Goal: Navigation & Orientation: Find specific page/section

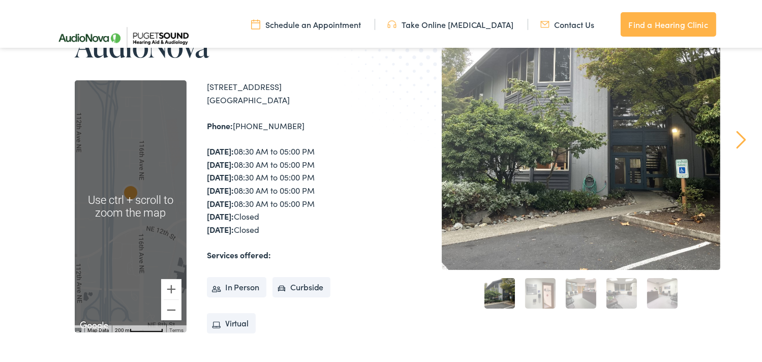
scroll to position [152, 0]
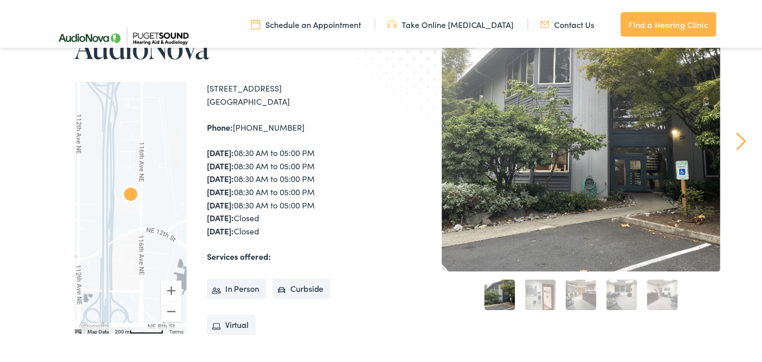
click at [160, 174] on div at bounding box center [131, 206] width 112 height 252
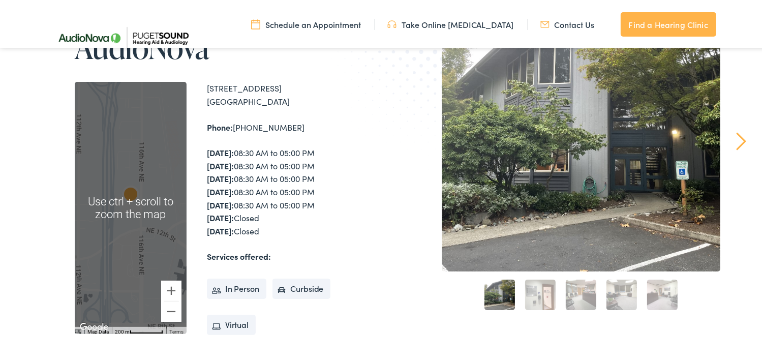
click at [153, 165] on div at bounding box center [131, 206] width 112 height 252
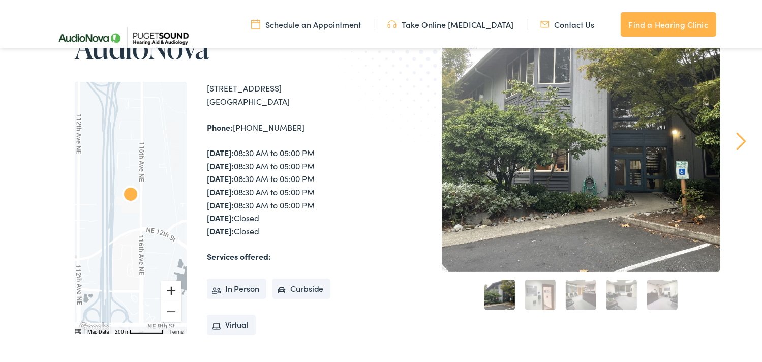
click at [170, 287] on button "Zoom in" at bounding box center [171, 288] width 20 height 20
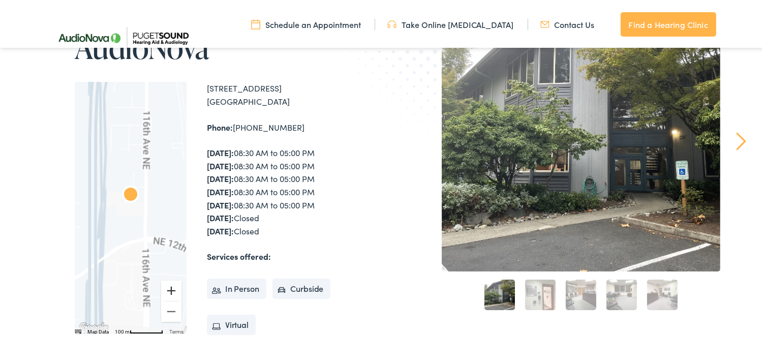
click at [170, 287] on button "Zoom in" at bounding box center [171, 288] width 20 height 20
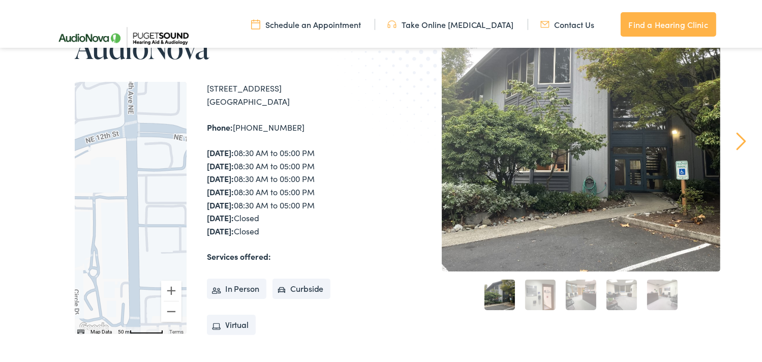
drag, startPoint x: 114, startPoint y: 205, endPoint x: 78, endPoint y: 7, distance: 200.9
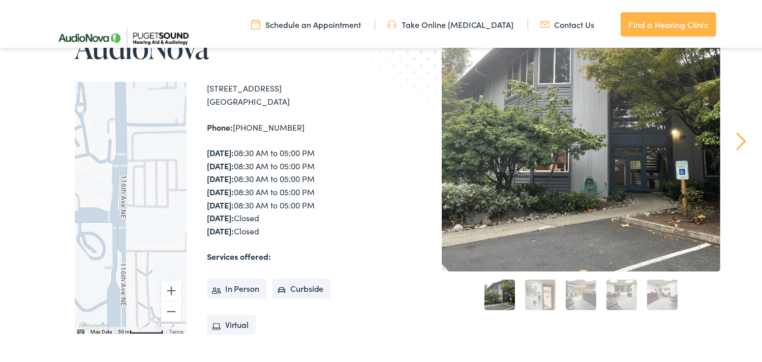
drag, startPoint x: 143, startPoint y: 219, endPoint x: 152, endPoint y: 69, distance: 150.2
click at [149, 71] on div "Home / Locations / AudioNova AudioNova ← Move left → Move right ↑ Move up ↓ Mov…" at bounding box center [216, 210] width 335 height 439
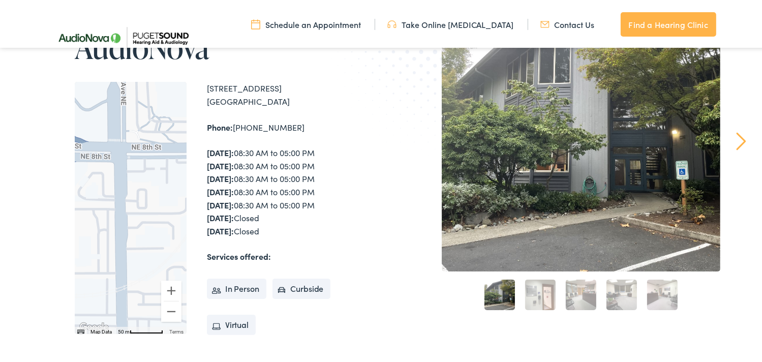
drag, startPoint x: 140, startPoint y: 264, endPoint x: 110, endPoint y: 77, distance: 189.5
click at [110, 78] on div "Home / Locations / AudioNova AudioNova ← Move left → Move right ↑ Move up ↓ Mov…" at bounding box center [216, 210] width 335 height 439
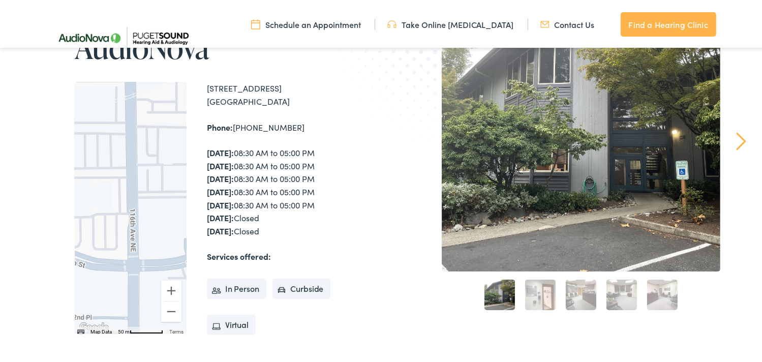
drag, startPoint x: 136, startPoint y: 261, endPoint x: 140, endPoint y: 114, distance: 146.9
click at [140, 114] on div at bounding box center [131, 206] width 112 height 252
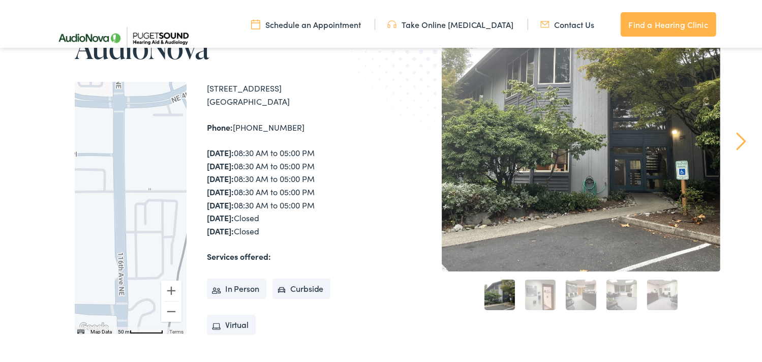
drag, startPoint x: 145, startPoint y: 275, endPoint x: 130, endPoint y: 126, distance: 150.2
click at [130, 123] on div at bounding box center [131, 206] width 112 height 252
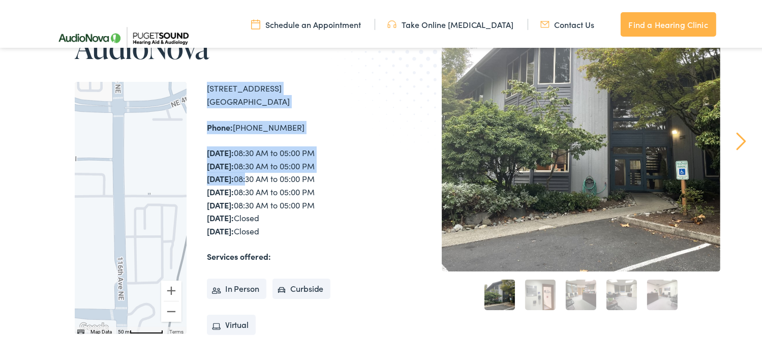
drag, startPoint x: 183, startPoint y: 161, endPoint x: 272, endPoint y: 181, distance: 91.6
click at [271, 181] on div "← Move left → Move right ↑ Move up ↓ Move down + Zoom in - Zoom out Home Jump l…" at bounding box center [230, 206] width 310 height 252
drag, startPoint x: 272, startPoint y: 181, endPoint x: 374, endPoint y: 122, distance: 116.8
click at [374, 122] on img at bounding box center [441, 46] width 223 height 243
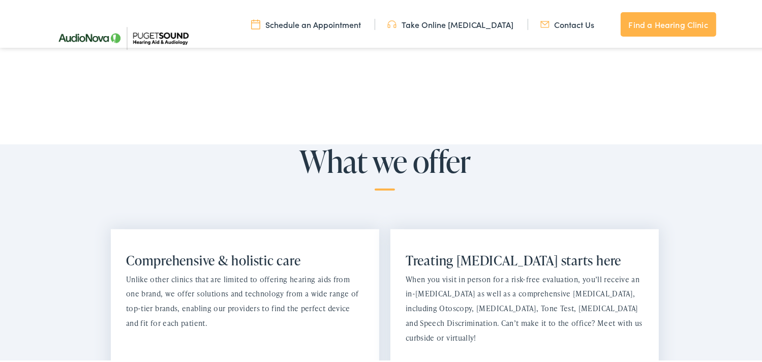
scroll to position [559, 0]
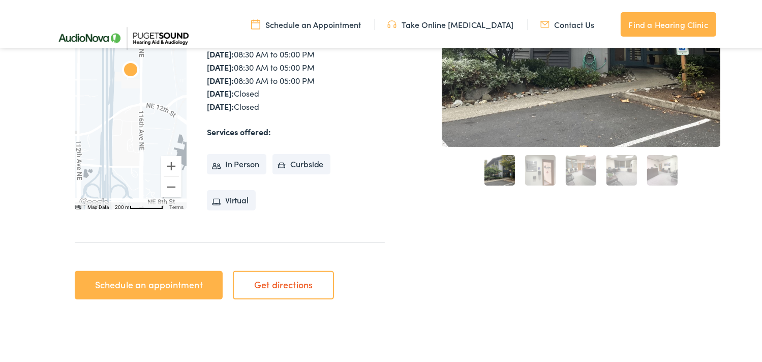
scroll to position [356, 0]
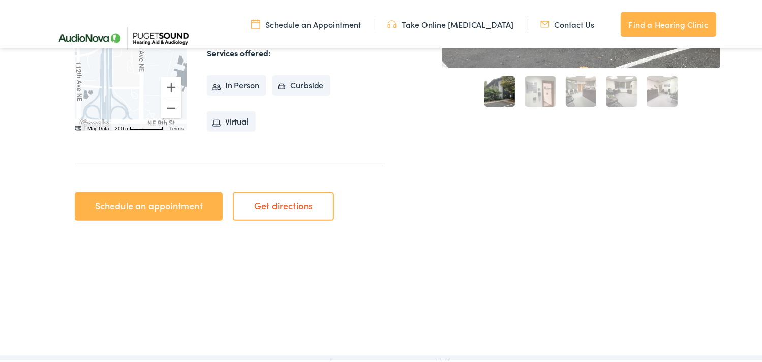
click at [494, 87] on link "1" at bounding box center [499, 89] width 30 height 30
click at [538, 91] on link "2" at bounding box center [540, 89] width 30 height 30
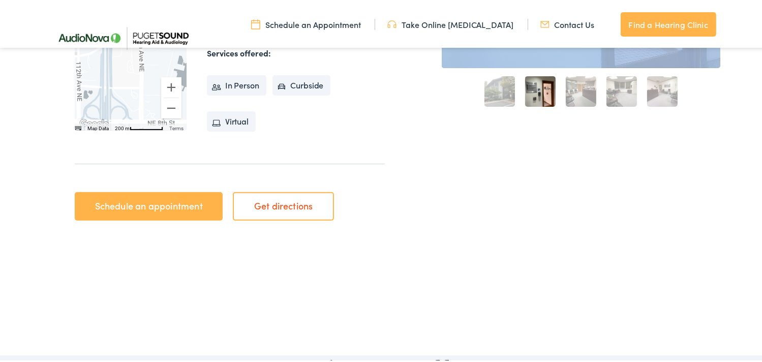
drag, startPoint x: 569, startPoint y: 261, endPoint x: 585, endPoint y: 309, distance: 50.9
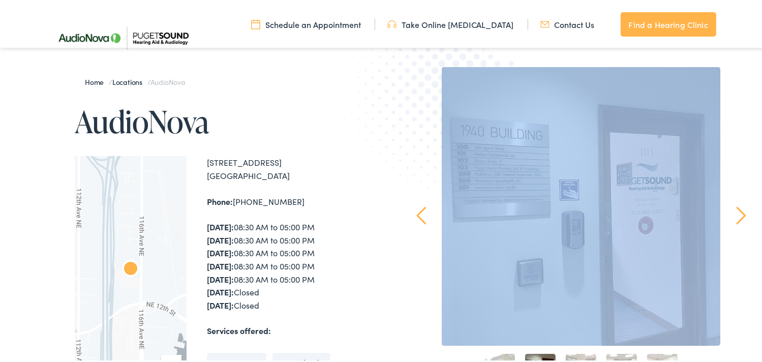
scroll to position [149, 0]
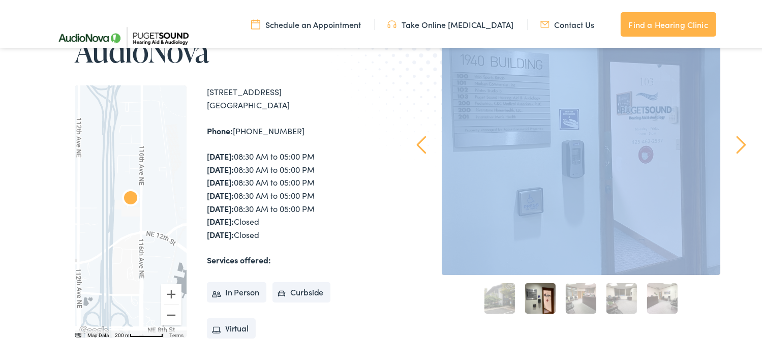
click at [538, 164] on div at bounding box center [581, 133] width 278 height 278
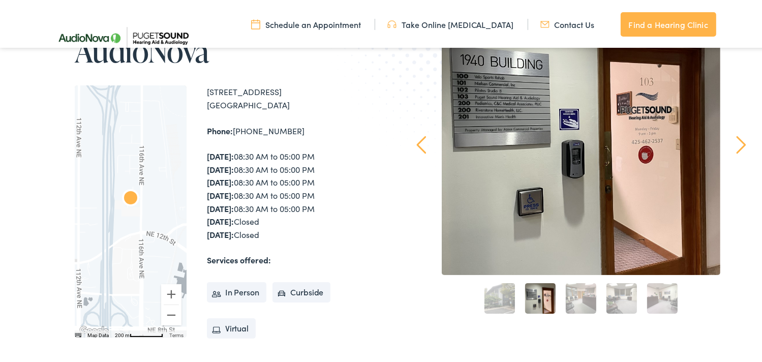
drag, startPoint x: 743, startPoint y: 120, endPoint x: 744, endPoint y: 111, distance: 9.7
click at [744, 112] on div "Home / Locations / AudioNova AudioNova ← Move left → Move right ↑ Move up ↓ Mov…" at bounding box center [384, 214] width 769 height 541
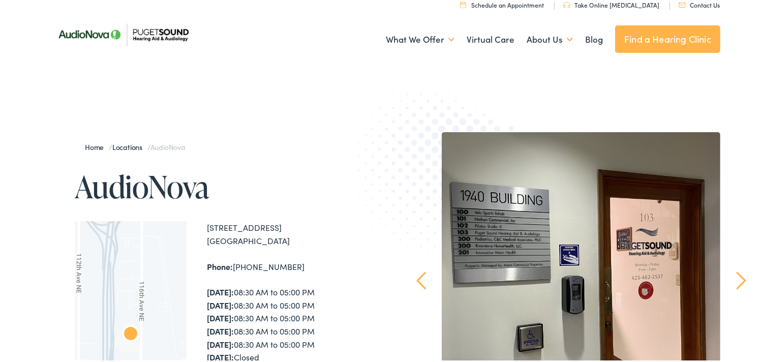
scroll to position [0, 0]
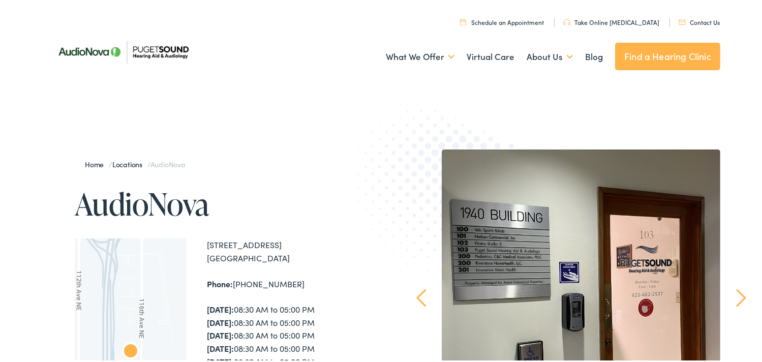
click at [163, 47] on img at bounding box center [122, 50] width 147 height 52
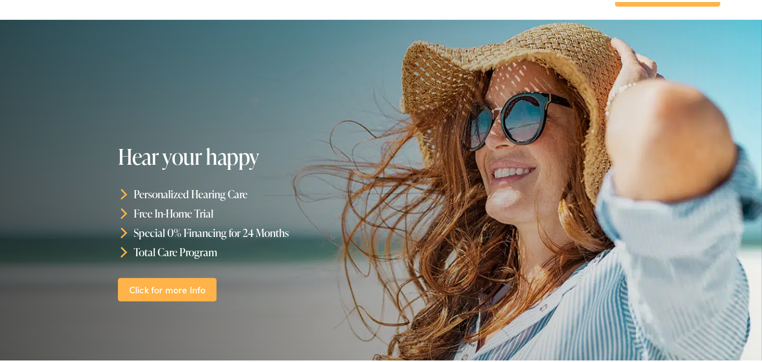
scroll to position [51, 0]
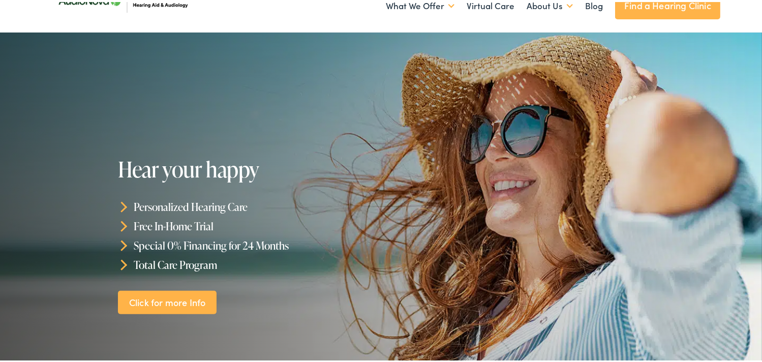
click at [663, 5] on link "Find a Hearing Clinic" at bounding box center [667, 3] width 105 height 27
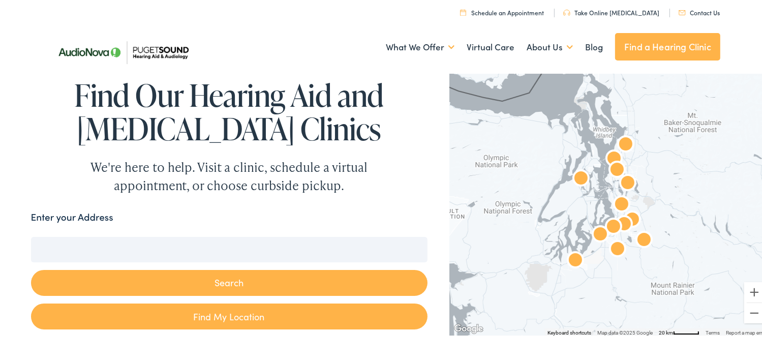
click at [682, 178] on div at bounding box center [609, 201] width 320 height 265
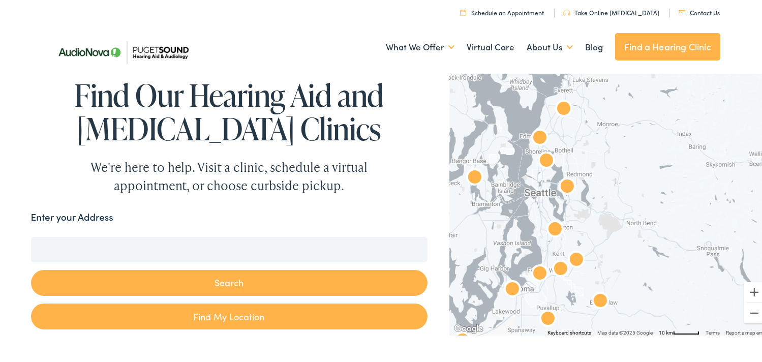
click at [626, 174] on div at bounding box center [609, 201] width 320 height 265
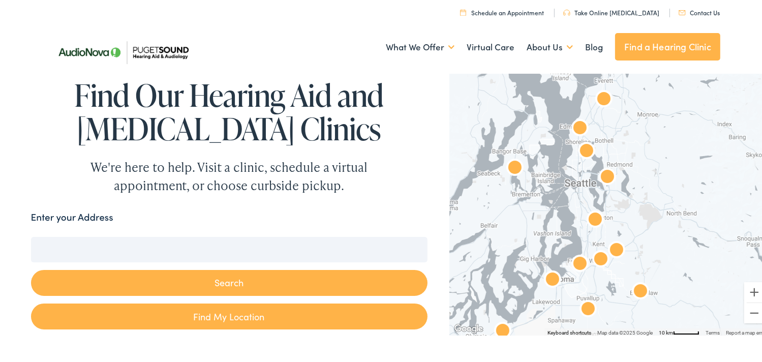
drag, startPoint x: 626, startPoint y: 174, endPoint x: 667, endPoint y: 165, distance: 42.3
click at [667, 165] on div at bounding box center [609, 201] width 320 height 265
click at [567, 180] on div at bounding box center [609, 201] width 320 height 265
click at [567, 179] on div at bounding box center [609, 201] width 320 height 265
click at [615, 164] on div at bounding box center [609, 201] width 320 height 265
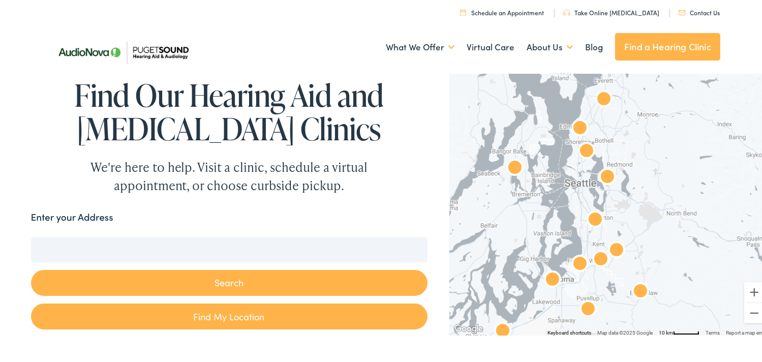
click at [615, 164] on div at bounding box center [609, 201] width 320 height 265
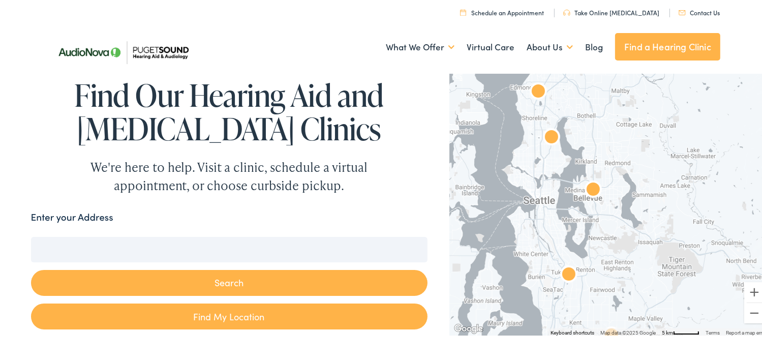
click at [593, 162] on div at bounding box center [609, 201] width 320 height 265
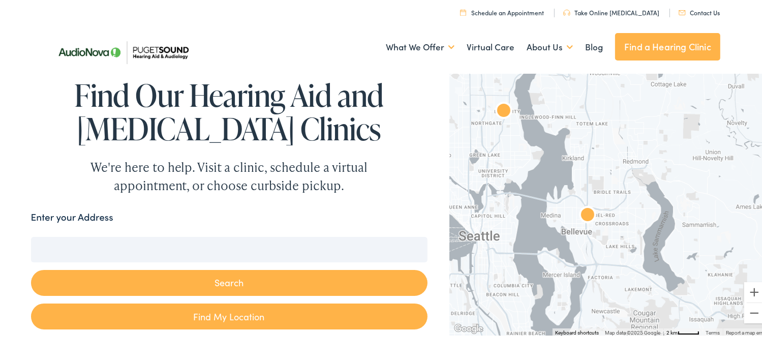
click at [628, 162] on div at bounding box center [609, 201] width 320 height 265
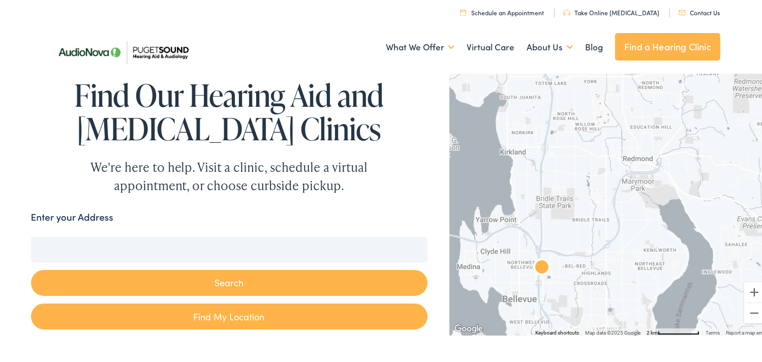
click at [559, 200] on div at bounding box center [609, 201] width 320 height 265
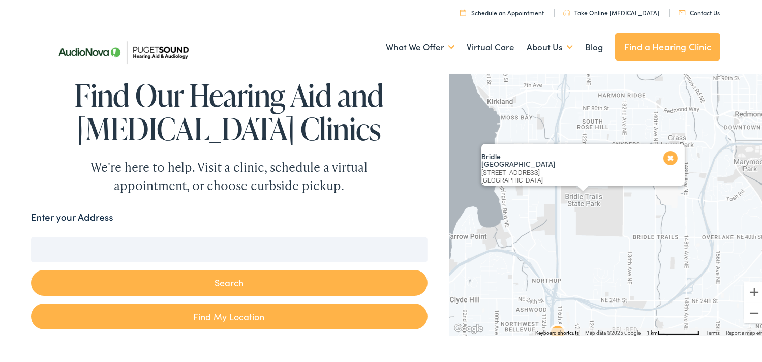
click at [675, 214] on div "Bridle Trails State Park Bridle Trails State Park 5300 116th Ave NE Kirkland, W…" at bounding box center [609, 201] width 320 height 265
click at [664, 213] on div "Bridle Trails State Park Bridle Trails State Park 5300 116th Ave NE Kirkland, W…" at bounding box center [609, 201] width 320 height 265
click at [632, 205] on div "Bridle Trails State Park Bridle Trails State Park 5300 116th Ave NE Kirkland, W…" at bounding box center [609, 201] width 320 height 265
click at [632, 204] on div "Bridle Trails State Park Bridle Trails State Park 5300 116th Ave NE Kirkland, W…" at bounding box center [609, 201] width 320 height 265
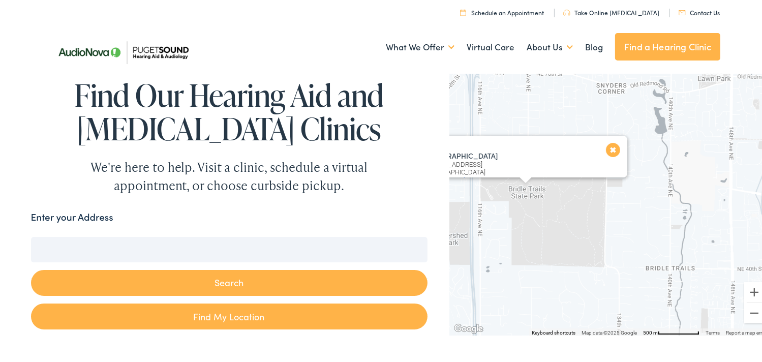
drag, startPoint x: 553, startPoint y: 238, endPoint x: 565, endPoint y: 232, distance: 13.2
click at [563, 233] on div "Bridle Trails State Park Bridle Trails State Park 5300 116th Ave NE Kirkland, W…" at bounding box center [609, 201] width 320 height 265
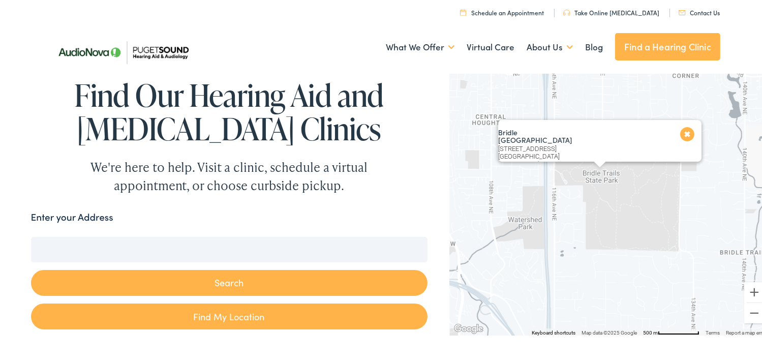
drag, startPoint x: 694, startPoint y: 219, endPoint x: 699, endPoint y: 217, distance: 5.5
click at [699, 217] on div "Bridle Trails State Park Bridle Trails State Park 5300 116th Ave NE Kirkland, W…" at bounding box center [609, 201] width 320 height 265
click at [685, 135] on button "Close" at bounding box center [689, 131] width 18 height 18
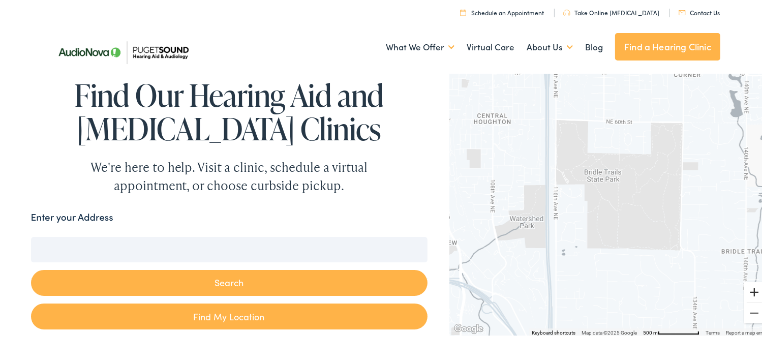
click at [747, 286] on button "Zoom in" at bounding box center [754, 290] width 20 height 20
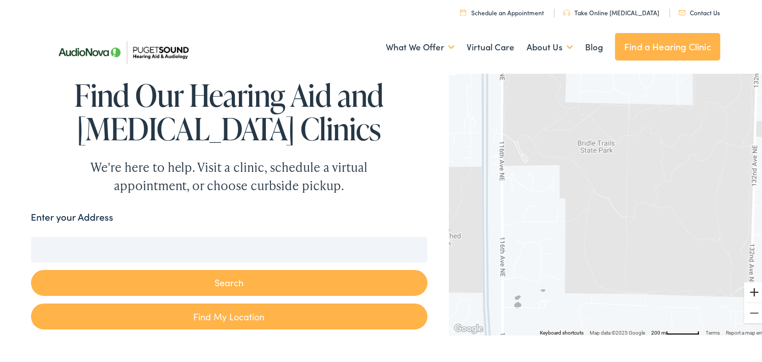
click at [747, 286] on button "Zoom in" at bounding box center [754, 290] width 20 height 20
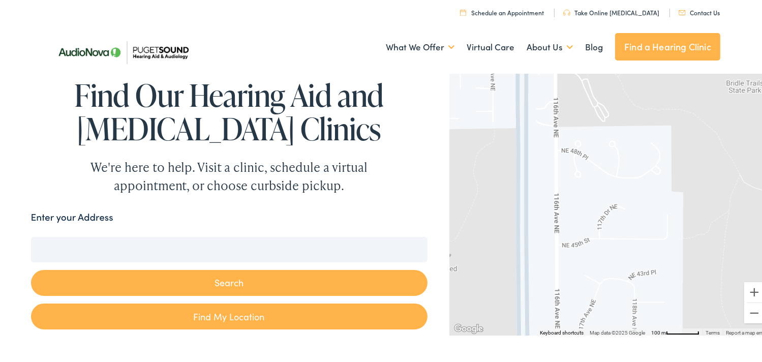
drag, startPoint x: 592, startPoint y: 225, endPoint x: 754, endPoint y: 222, distance: 162.1
click at [754, 222] on div at bounding box center [609, 201] width 320 height 265
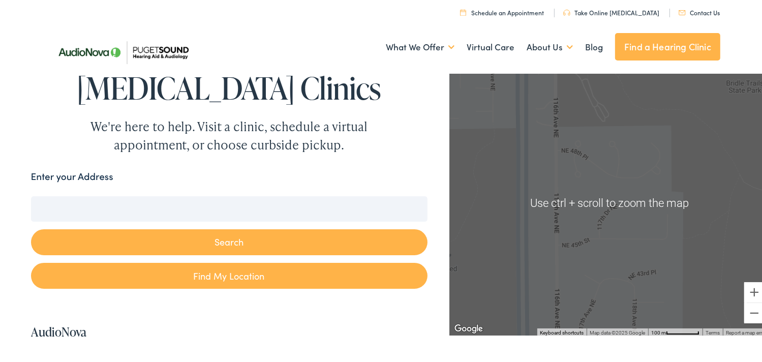
scroll to position [102, 0]
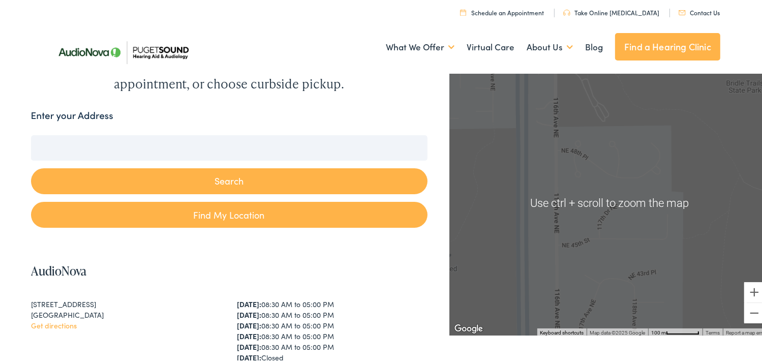
click at [600, 168] on div at bounding box center [609, 201] width 320 height 265
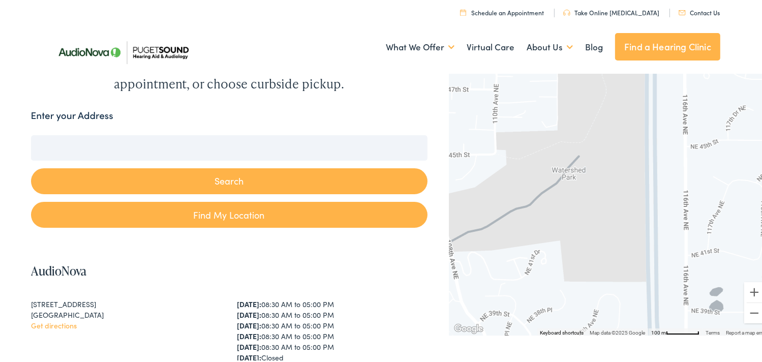
drag, startPoint x: 635, startPoint y: 156, endPoint x: 764, endPoint y: 55, distance: 163.8
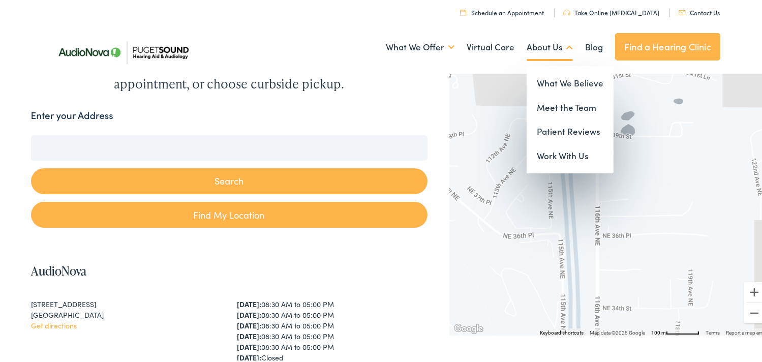
drag, startPoint x: 626, startPoint y: 227, endPoint x: 538, endPoint y: 50, distance: 197.7
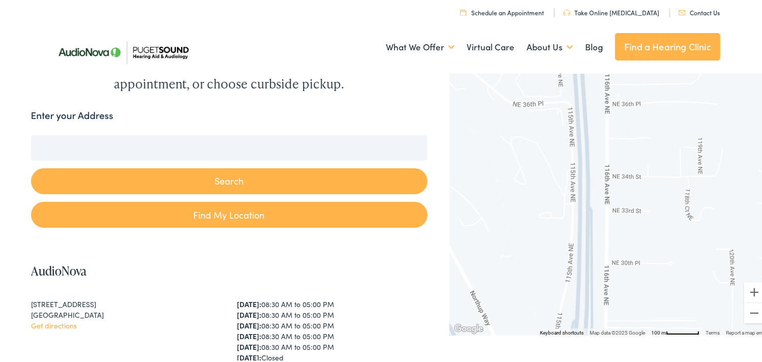
drag, startPoint x: 636, startPoint y: 244, endPoint x: 646, endPoint y: 112, distance: 132.5
click at [646, 112] on div at bounding box center [609, 201] width 320 height 265
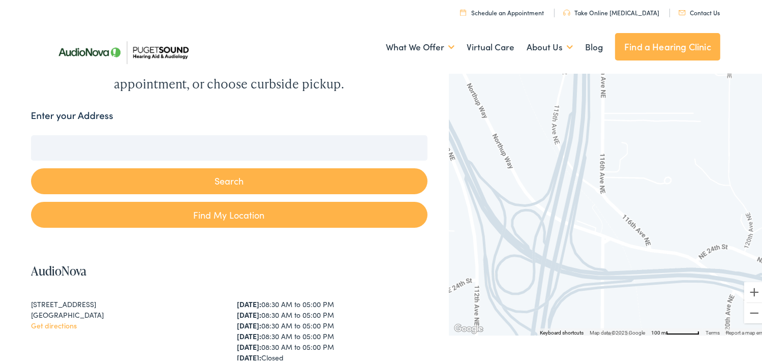
drag, startPoint x: 638, startPoint y: 238, endPoint x: 635, endPoint y: 30, distance: 208.4
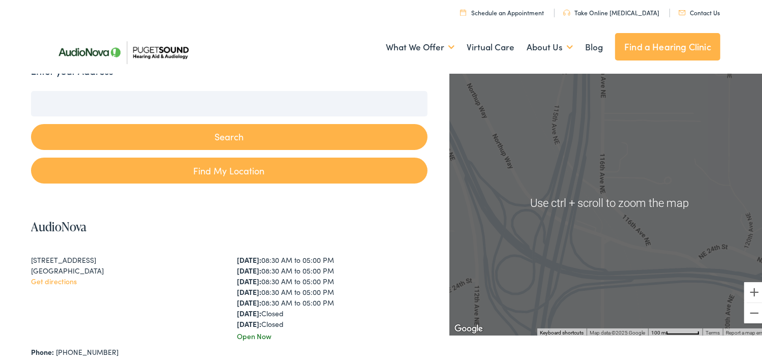
scroll to position [152, 0]
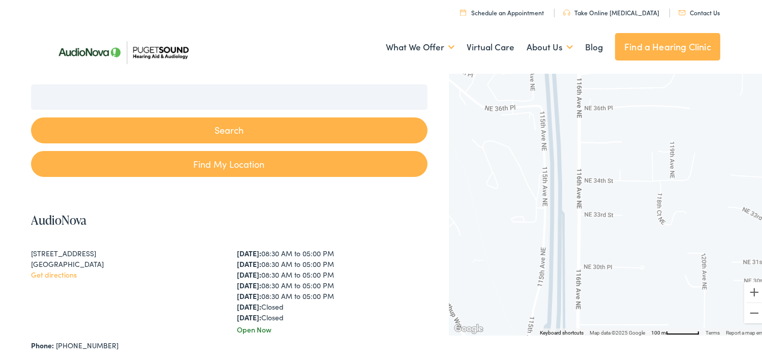
drag, startPoint x: 612, startPoint y: 149, endPoint x: 588, endPoint y: 393, distance: 245.6
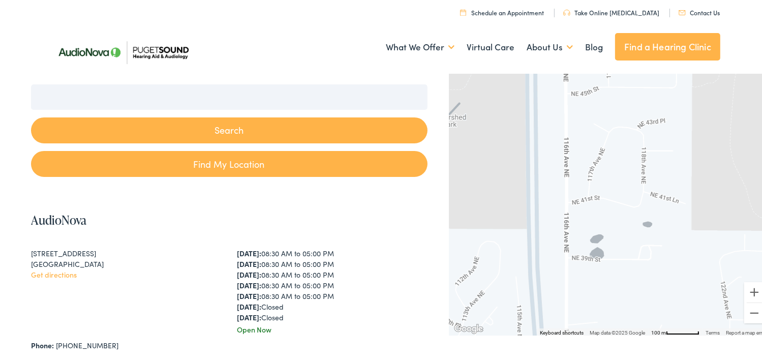
drag, startPoint x: 594, startPoint y: 119, endPoint x: 585, endPoint y: 298, distance: 179.1
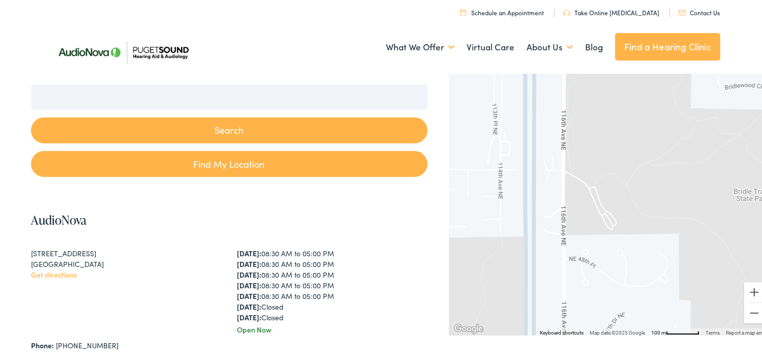
drag, startPoint x: 564, startPoint y: 130, endPoint x: 590, endPoint y: 313, distance: 184.7
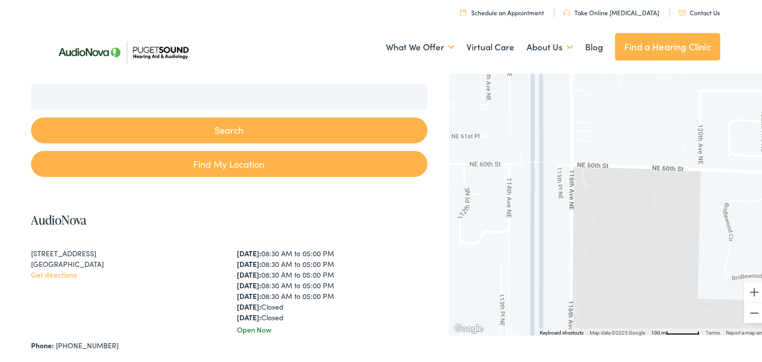
drag, startPoint x: 596, startPoint y: 122, endPoint x: 568, endPoint y: 393, distance: 272.3
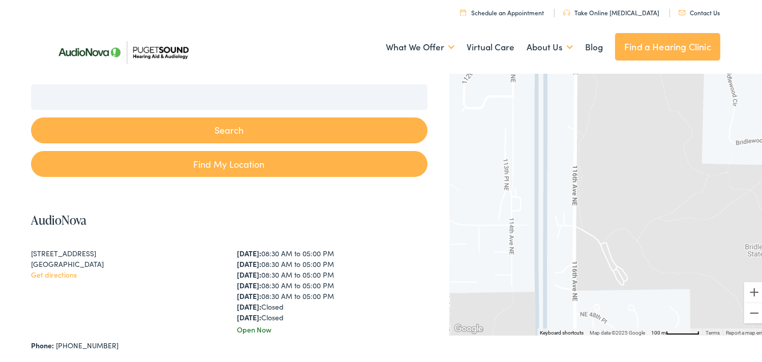
drag, startPoint x: 579, startPoint y: 127, endPoint x: 558, endPoint y: 26, distance: 103.4
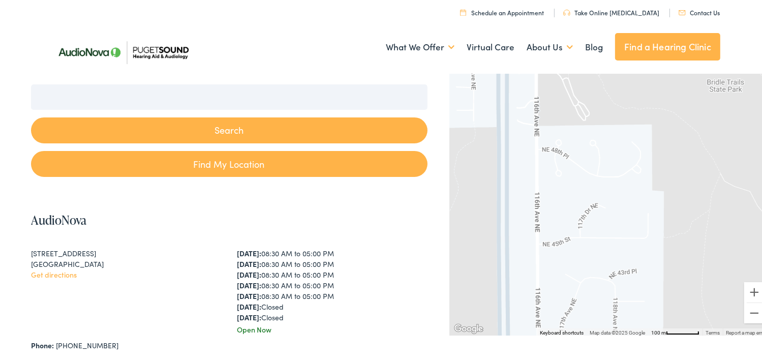
drag, startPoint x: 569, startPoint y: 235, endPoint x: 574, endPoint y: 24, distance: 211.0
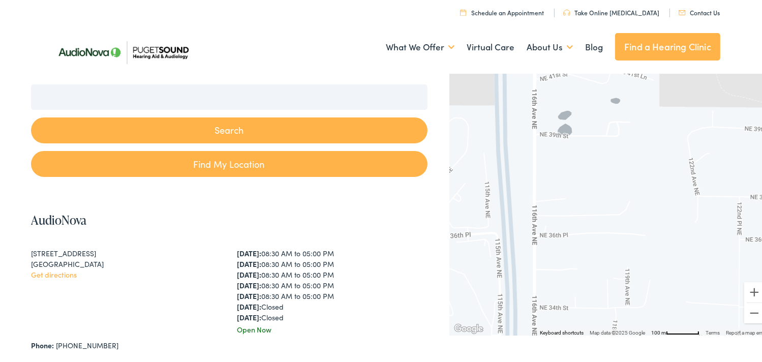
drag, startPoint x: 579, startPoint y: 232, endPoint x: 578, endPoint y: -45, distance: 277.5
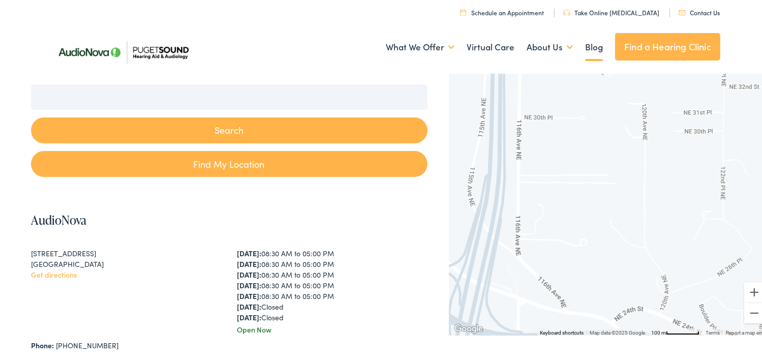
drag, startPoint x: 600, startPoint y: 312, endPoint x: 583, endPoint y: 34, distance: 278.5
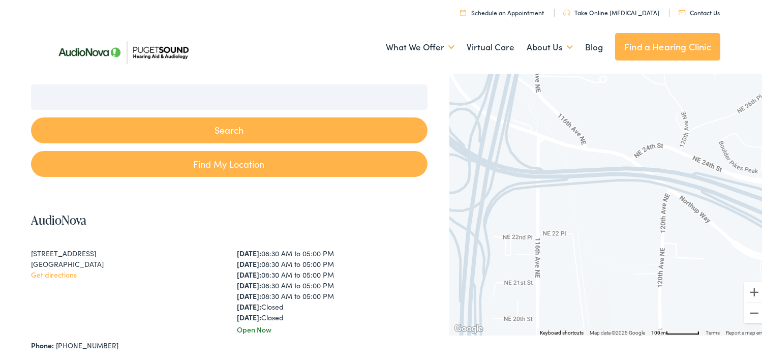
drag, startPoint x: 533, startPoint y: 245, endPoint x: 552, endPoint y: 80, distance: 166.4
click at [552, 80] on div at bounding box center [609, 201] width 320 height 265
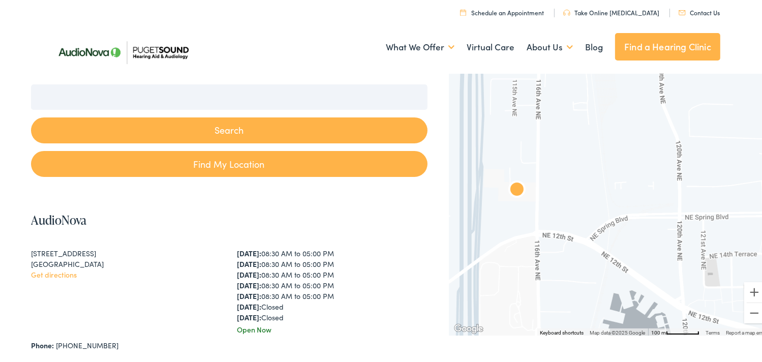
drag, startPoint x: 597, startPoint y: 241, endPoint x: 606, endPoint y: 46, distance: 195.8
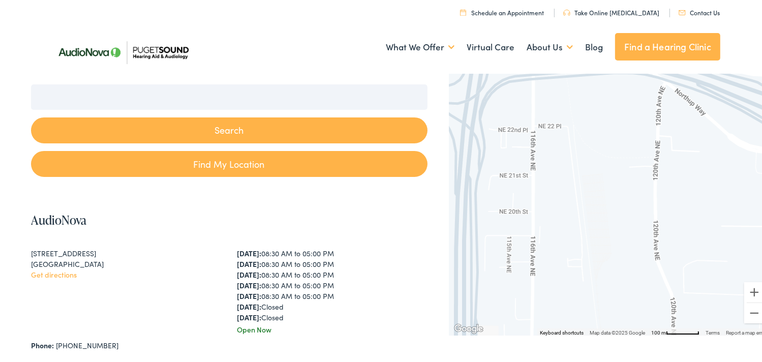
drag, startPoint x: 588, startPoint y: 239, endPoint x: 591, endPoint y: 393, distance: 154.0
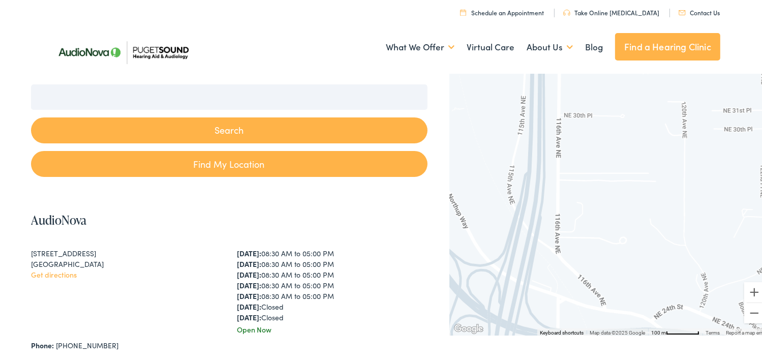
drag, startPoint x: 572, startPoint y: 120, endPoint x: 592, endPoint y: 388, distance: 269.1
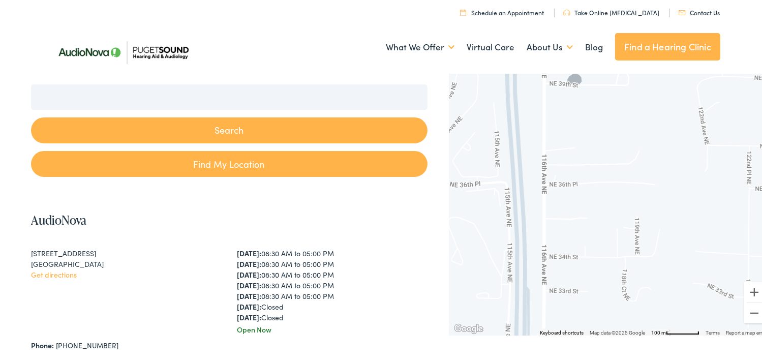
drag, startPoint x: 585, startPoint y: 134, endPoint x: 565, endPoint y: 349, distance: 215.9
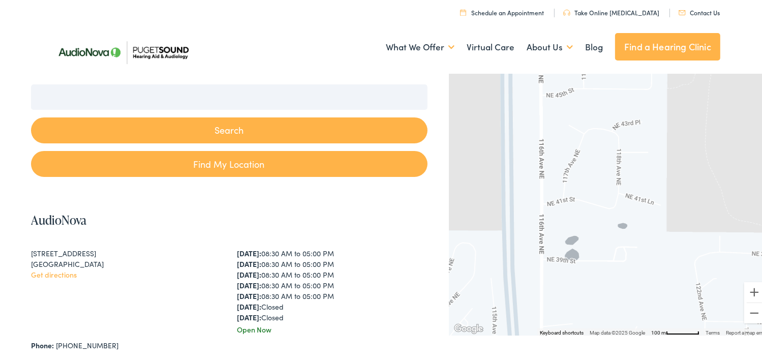
drag, startPoint x: 567, startPoint y: 190, endPoint x: 564, endPoint y: 393, distance: 203.8
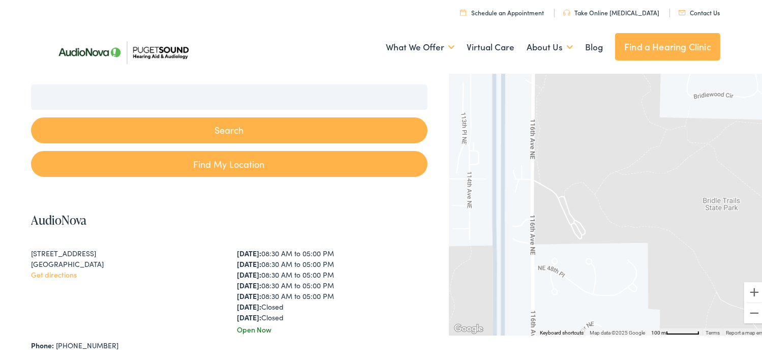
drag, startPoint x: 571, startPoint y: 128, endPoint x: 560, endPoint y: 393, distance: 265.5
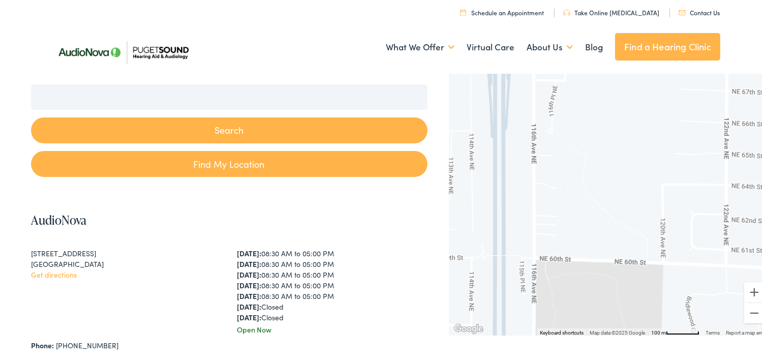
drag, startPoint x: 573, startPoint y: 117, endPoint x: 575, endPoint y: 393, distance: 275.5
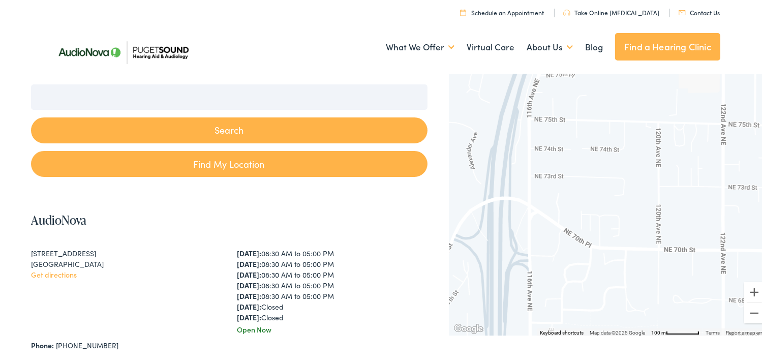
drag, startPoint x: 556, startPoint y: 152, endPoint x: 552, endPoint y: 393, distance: 241.4
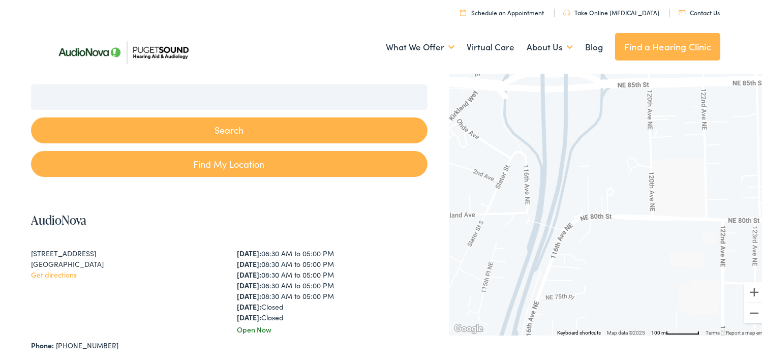
drag, startPoint x: 526, startPoint y: 161, endPoint x: 523, endPoint y: 367, distance: 206.9
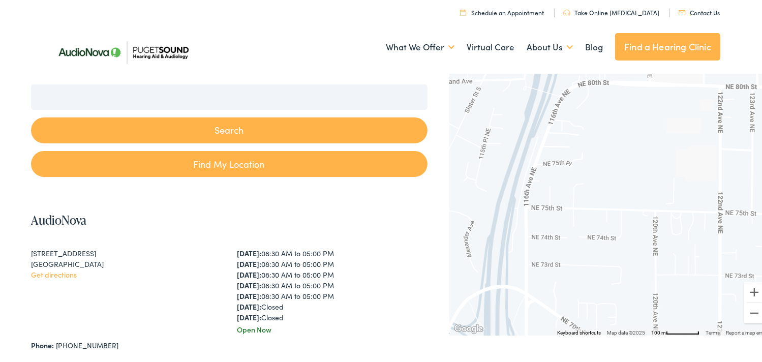
drag, startPoint x: 565, startPoint y: 205, endPoint x: 575, endPoint y: 118, distance: 87.5
click at [575, 118] on div at bounding box center [609, 201] width 320 height 265
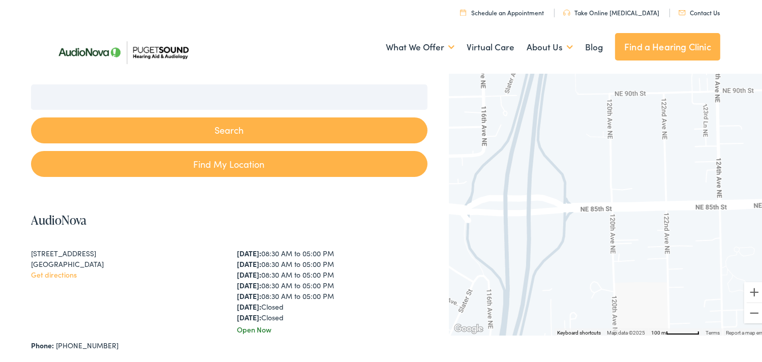
drag, startPoint x: 542, startPoint y: 146, endPoint x: 511, endPoint y: 327, distance: 183.6
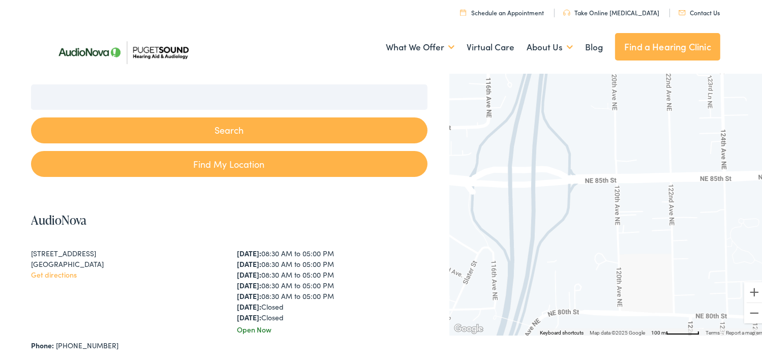
drag, startPoint x: 539, startPoint y: 222, endPoint x: 542, endPoint y: 197, distance: 25.7
click at [542, 197] on div at bounding box center [609, 201] width 320 height 265
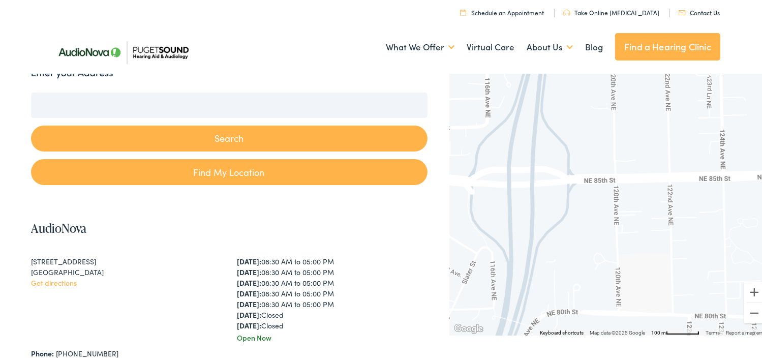
scroll to position [0, 0]
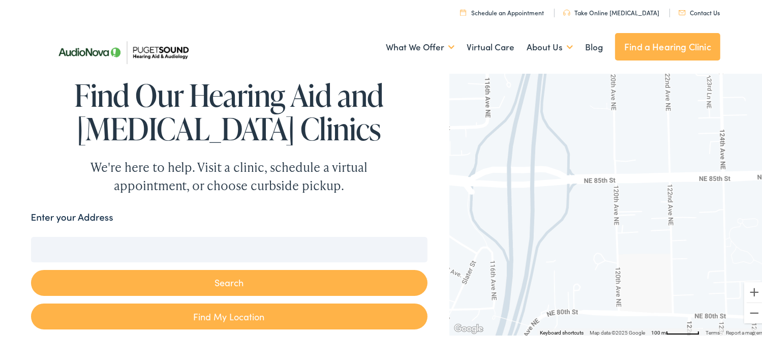
click at [167, 47] on img at bounding box center [122, 50] width 147 height 52
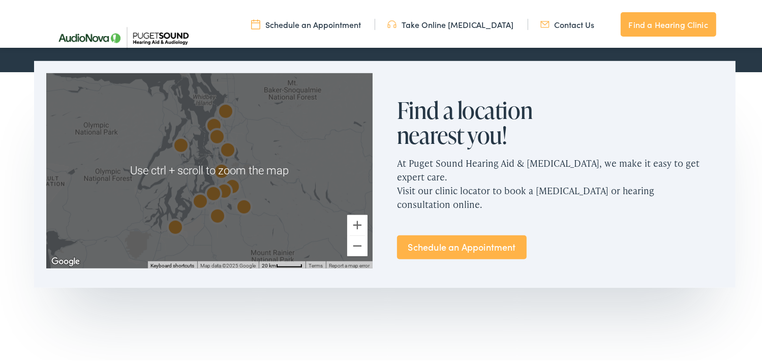
scroll to position [610, 0]
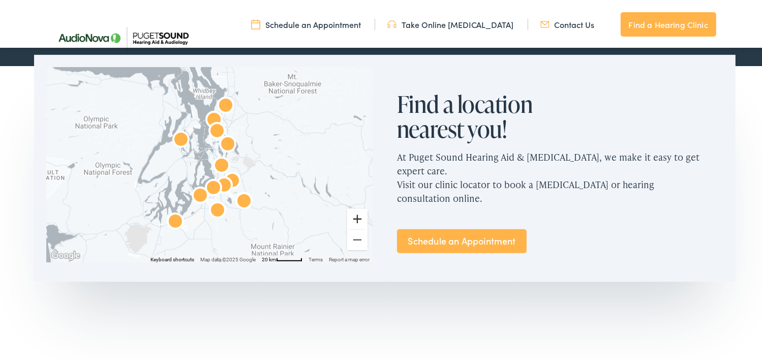
click at [356, 215] on button "Zoom in" at bounding box center [357, 217] width 20 height 20
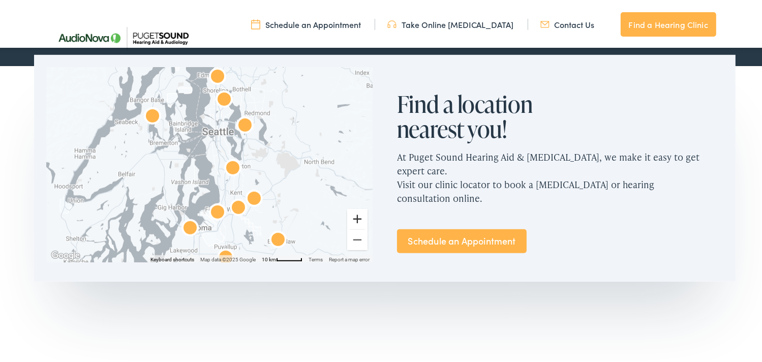
click at [356, 215] on button "Zoom in" at bounding box center [357, 217] width 20 height 20
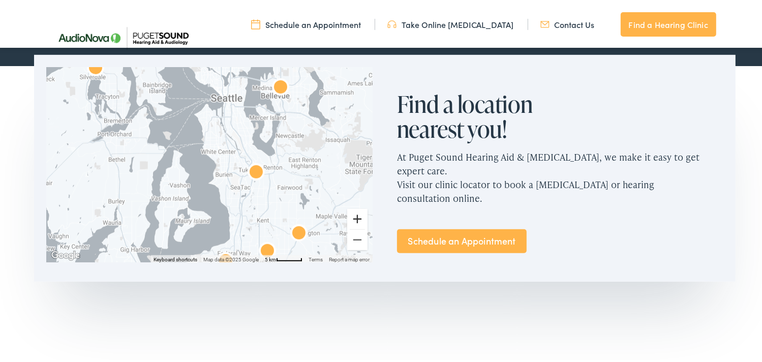
click at [356, 215] on button "Zoom in" at bounding box center [357, 217] width 20 height 20
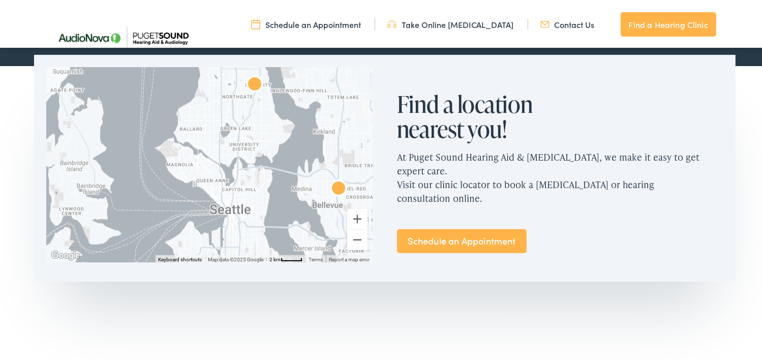
drag, startPoint x: 246, startPoint y: 145, endPoint x: 232, endPoint y: 324, distance: 179.5
click at [232, 324] on section "← Move left → Move right ↑ Move up ↓ Move down + Zoom in - Zoom out Home Jump l…" at bounding box center [384, 212] width 769 height 298
click at [354, 217] on button "Zoom in" at bounding box center [357, 217] width 20 height 20
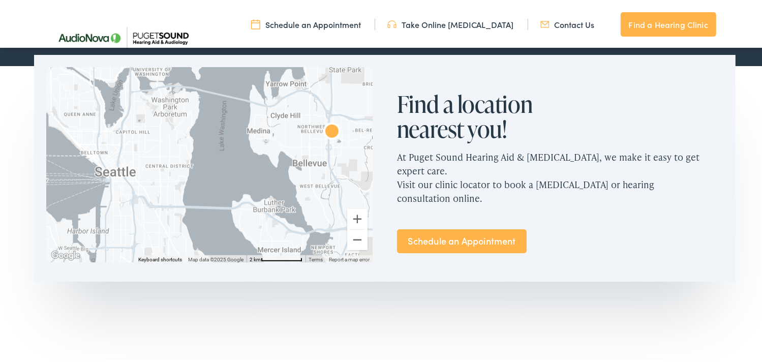
drag, startPoint x: 247, startPoint y: 195, endPoint x: 111, endPoint y: 112, distance: 159.4
click at [111, 112] on div at bounding box center [209, 162] width 326 height 195
click at [334, 196] on div at bounding box center [209, 162] width 326 height 195
click at [353, 218] on button "Zoom in" at bounding box center [357, 217] width 20 height 20
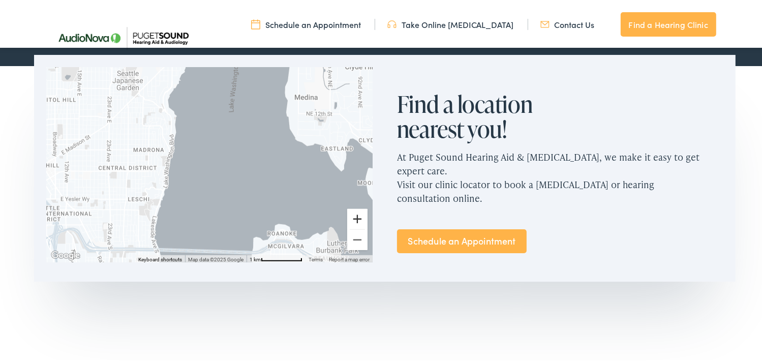
click at [353, 218] on button "Zoom in" at bounding box center [357, 217] width 20 height 20
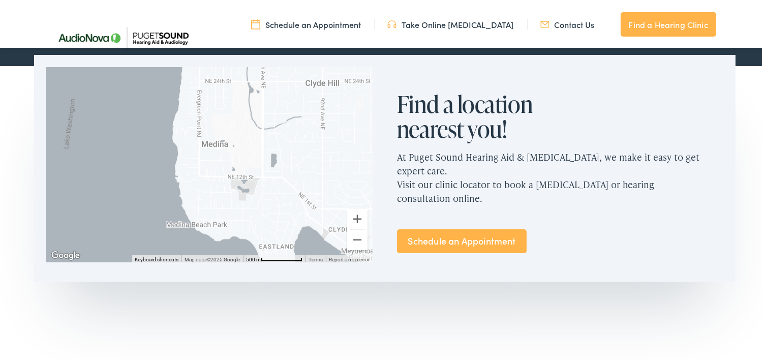
drag, startPoint x: 271, startPoint y: 140, endPoint x: 84, endPoint y: 292, distance: 240.6
click at [86, 287] on section "← Move left → Move right ↑ Move up ↓ Move down + Zoom in - Zoom out Home Jump l…" at bounding box center [384, 212] width 769 height 298
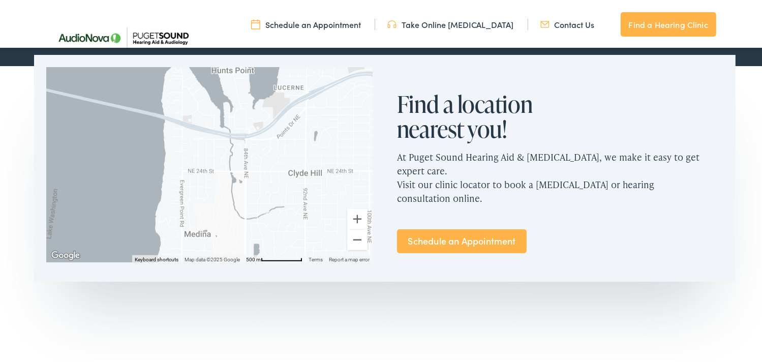
drag, startPoint x: 325, startPoint y: 158, endPoint x: 300, endPoint y: 124, distance: 42.2
click at [301, 126] on div at bounding box center [209, 162] width 326 height 195
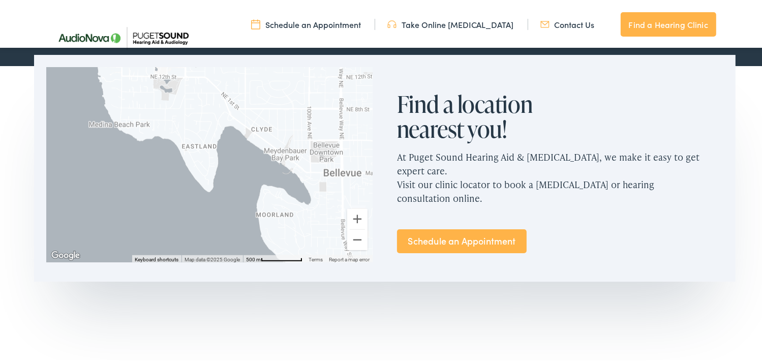
drag, startPoint x: 303, startPoint y: 180, endPoint x: 244, endPoint y: 72, distance: 123.0
click at [245, 72] on div at bounding box center [209, 162] width 326 height 195
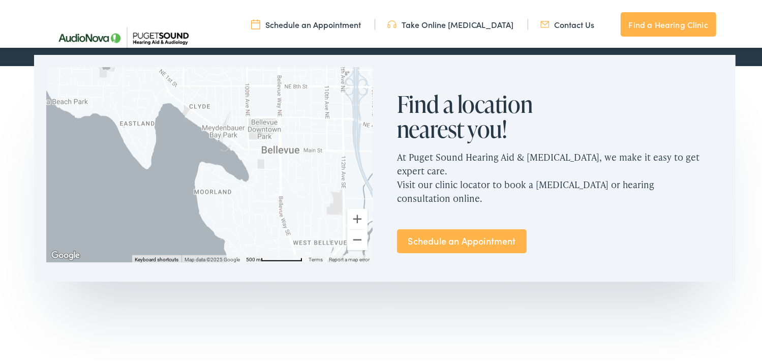
drag, startPoint x: 306, startPoint y: 179, endPoint x: 247, endPoint y: 159, distance: 62.8
click at [247, 159] on div at bounding box center [209, 162] width 326 height 195
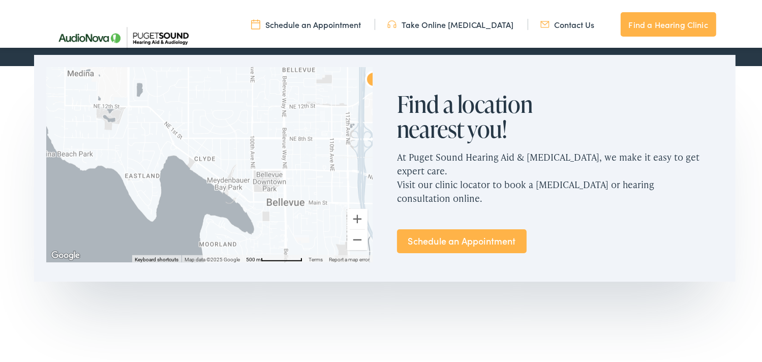
drag, startPoint x: 278, startPoint y: 215, endPoint x: 283, endPoint y: 269, distance: 54.1
click at [283, 269] on div "← Move left → Move right ↑ Move up ↓ Move down + Zoom in - Zoom out Home Jump l…" at bounding box center [209, 163] width 351 height 220
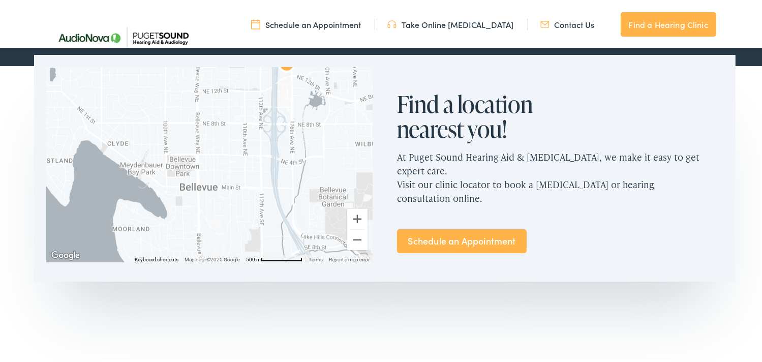
drag, startPoint x: 330, startPoint y: 152, endPoint x: 236, endPoint y: 140, distance: 94.3
click at [237, 139] on div at bounding box center [209, 162] width 326 height 195
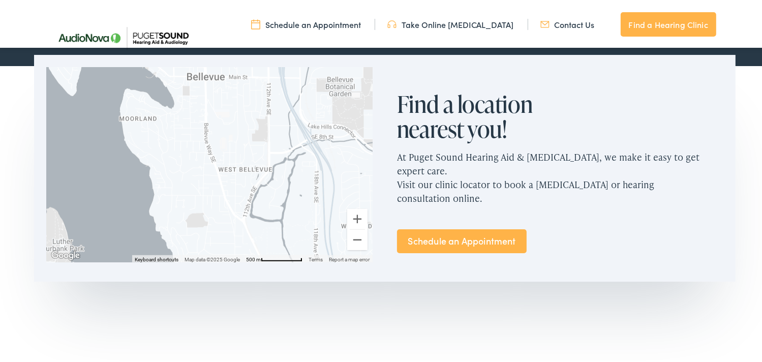
drag, startPoint x: 303, startPoint y: 160, endPoint x: 317, endPoint y: 44, distance: 116.7
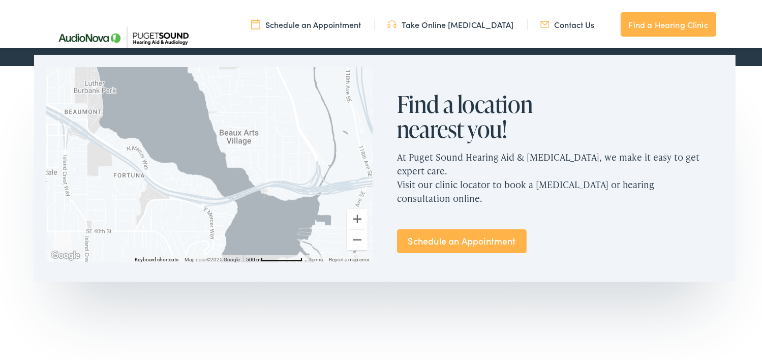
drag, startPoint x: 263, startPoint y: 174, endPoint x: 296, endPoint y: 13, distance: 164.5
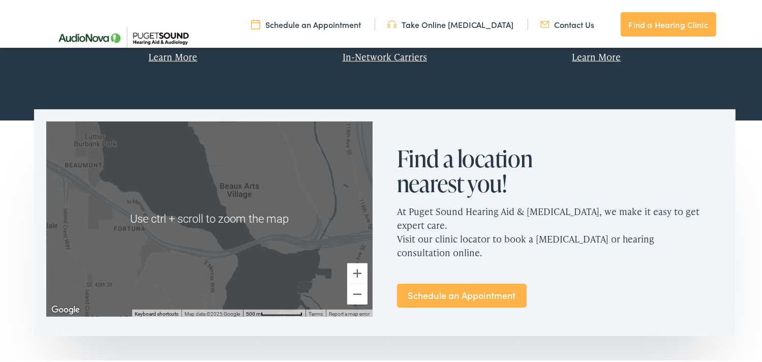
scroll to position [550, 0]
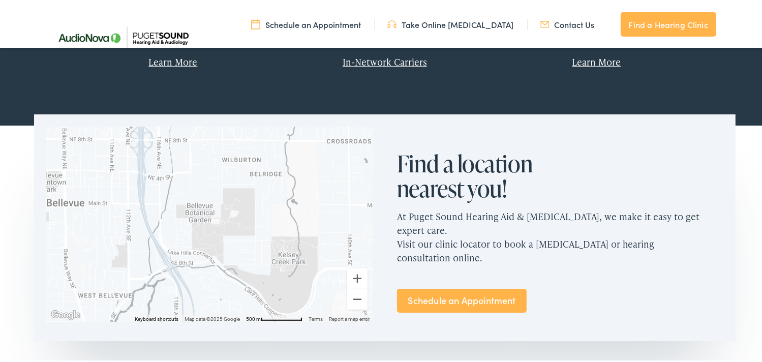
drag, startPoint x: 313, startPoint y: 165, endPoint x: 140, endPoint y: 384, distance: 279.4
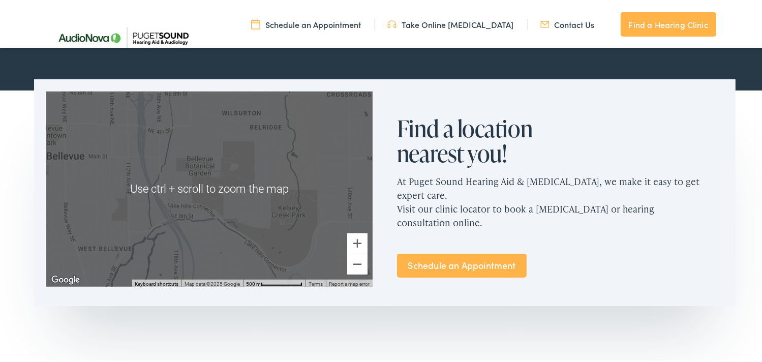
scroll to position [601, 0]
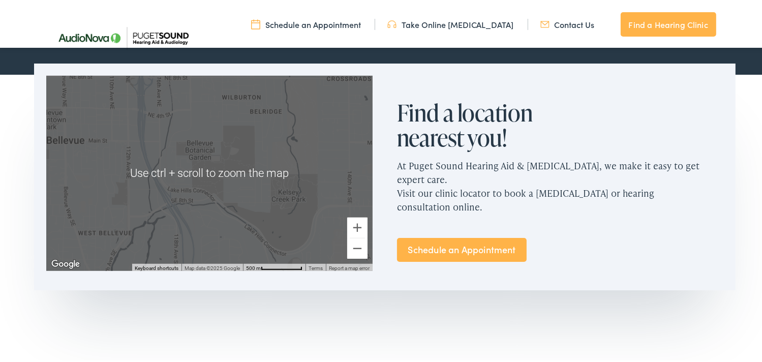
click at [313, 151] on div at bounding box center [209, 171] width 326 height 195
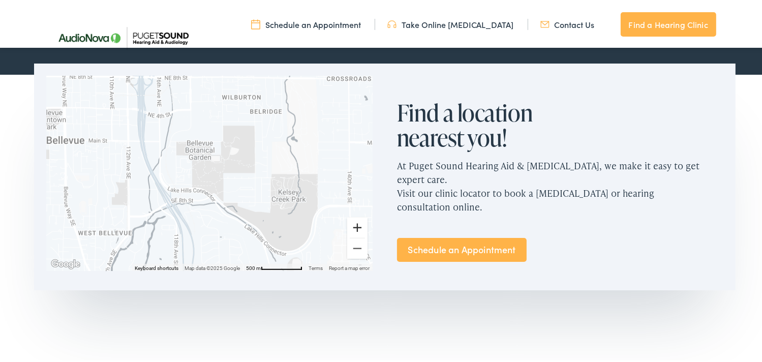
click at [351, 226] on button "Zoom in" at bounding box center [357, 225] width 20 height 20
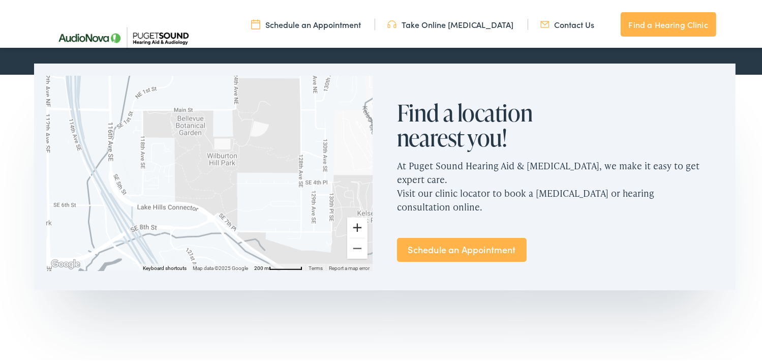
click at [351, 226] on button "Zoom in" at bounding box center [357, 225] width 20 height 20
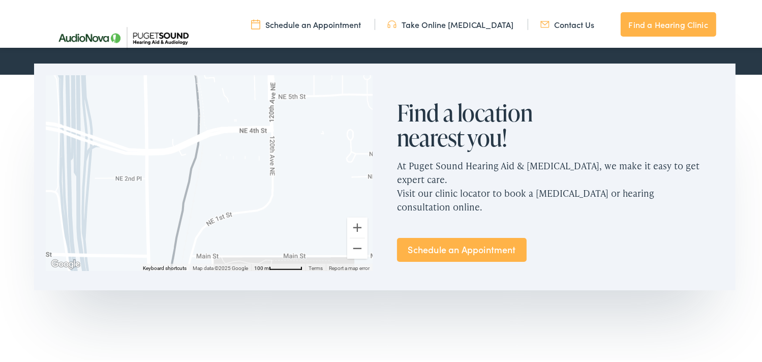
drag, startPoint x: 245, startPoint y: 184, endPoint x: 380, endPoint y: 393, distance: 248.5
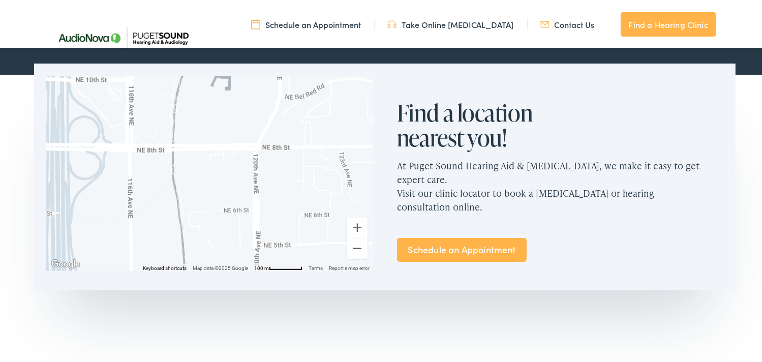
drag, startPoint x: 311, startPoint y: 113, endPoint x: 299, endPoint y: 264, distance: 151.4
click at [299, 264] on div "Use ctrl + scroll to zoom the map Keyboard shortcuts Map Data Map data ©2025 Go…" at bounding box center [209, 171] width 326 height 195
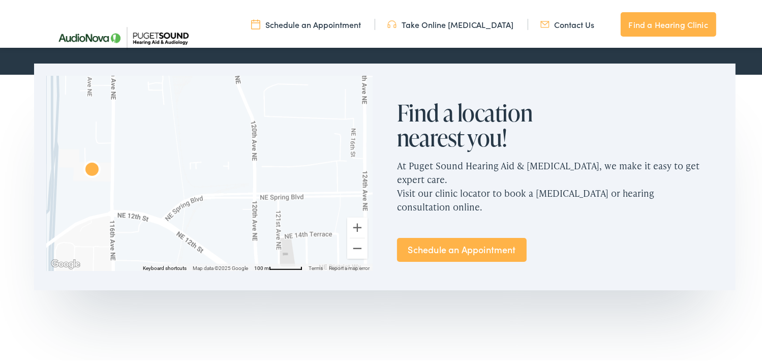
drag, startPoint x: 272, startPoint y: 135, endPoint x: 256, endPoint y: 387, distance: 252.1
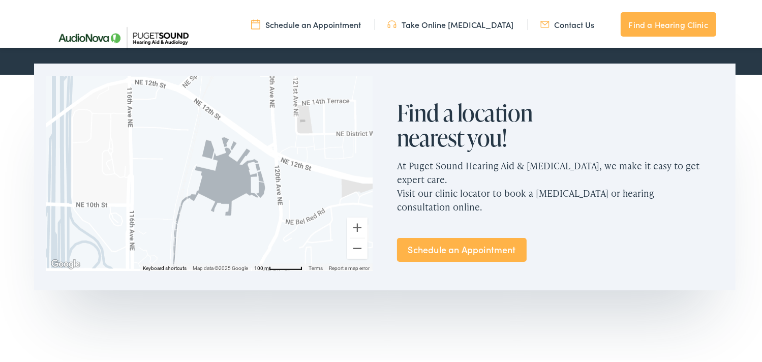
drag, startPoint x: 263, startPoint y: 139, endPoint x: 283, endPoint y: 16, distance: 124.6
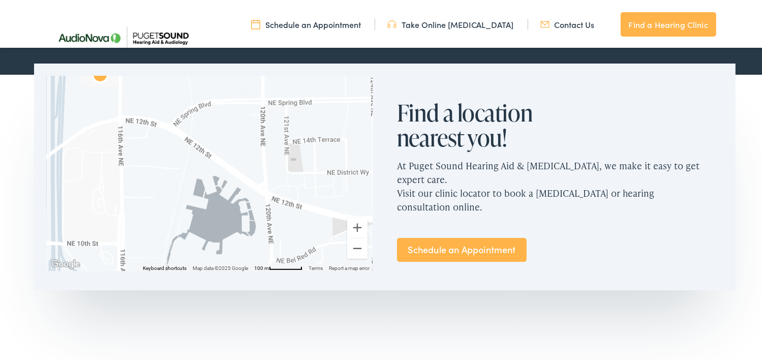
drag, startPoint x: 286, startPoint y: 163, endPoint x: 271, endPoint y: 230, distance: 68.1
click at [271, 230] on div at bounding box center [209, 171] width 326 height 195
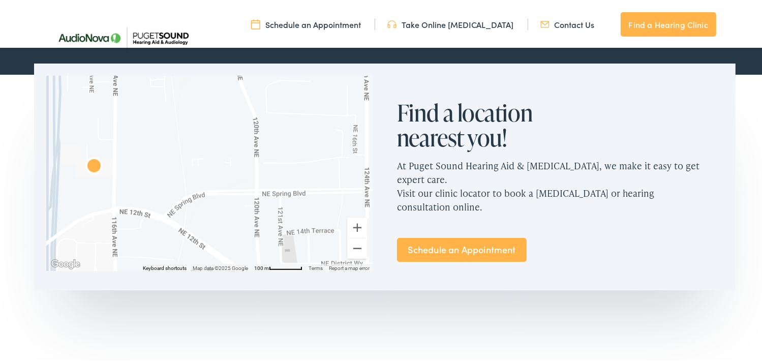
drag, startPoint x: 264, startPoint y: 148, endPoint x: 257, endPoint y: 168, distance: 20.6
click at [263, 209] on div at bounding box center [209, 171] width 326 height 195
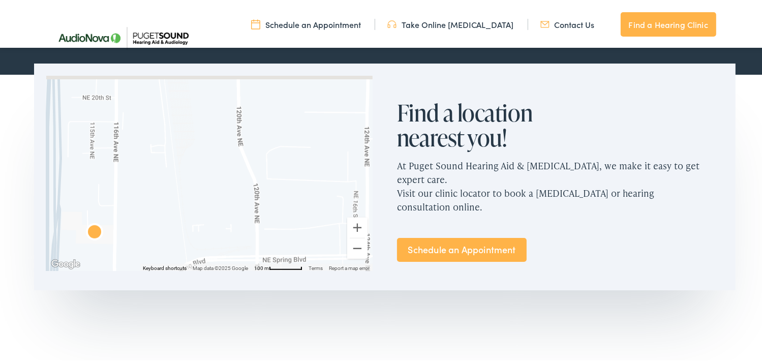
drag, startPoint x: 263, startPoint y: 134, endPoint x: 264, endPoint y: 179, distance: 44.7
click at [264, 193] on div at bounding box center [209, 171] width 326 height 195
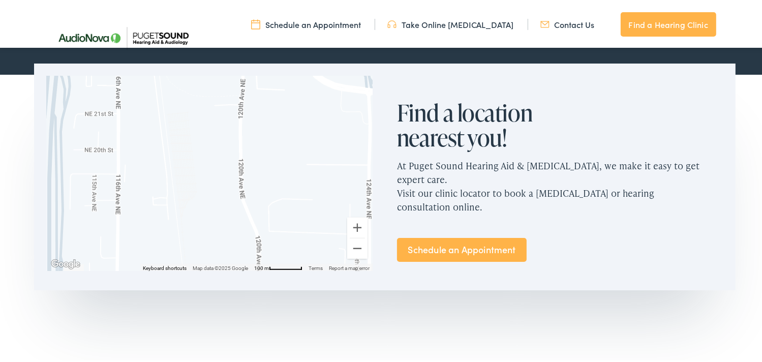
drag, startPoint x: 258, startPoint y: 136, endPoint x: 266, endPoint y: 193, distance: 57.5
click at [266, 193] on div at bounding box center [209, 171] width 326 height 195
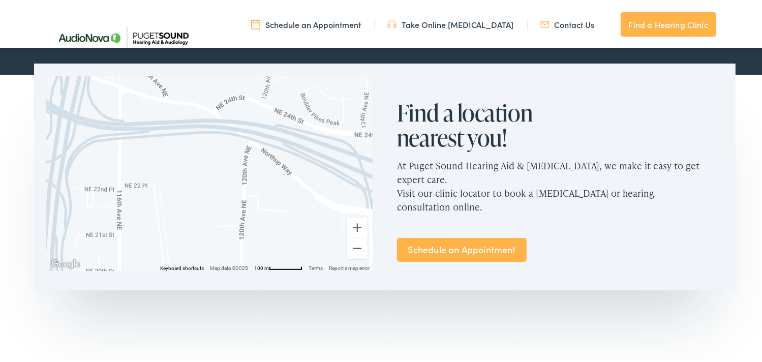
drag, startPoint x: 260, startPoint y: 126, endPoint x: 258, endPoint y: 188, distance: 62.6
click at [258, 203] on div at bounding box center [209, 171] width 326 height 195
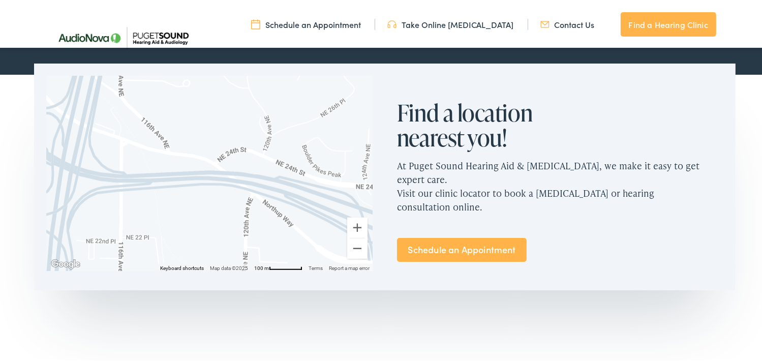
drag, startPoint x: 262, startPoint y: 150, endPoint x: 263, endPoint y: 203, distance: 53.4
click at [263, 203] on div at bounding box center [209, 171] width 326 height 195
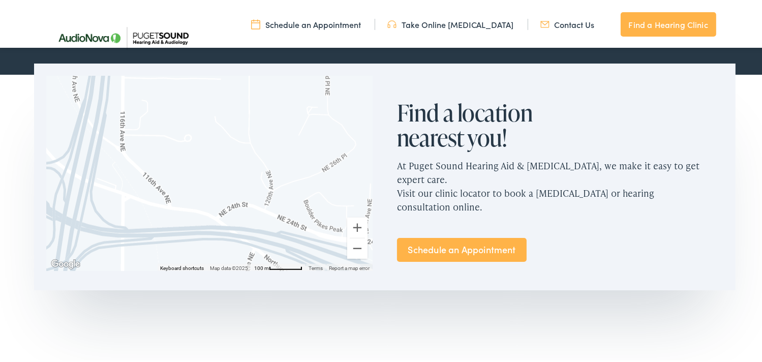
drag, startPoint x: 281, startPoint y: 132, endPoint x: 282, endPoint y: 201, distance: 68.6
click at [282, 202] on div at bounding box center [209, 171] width 326 height 195
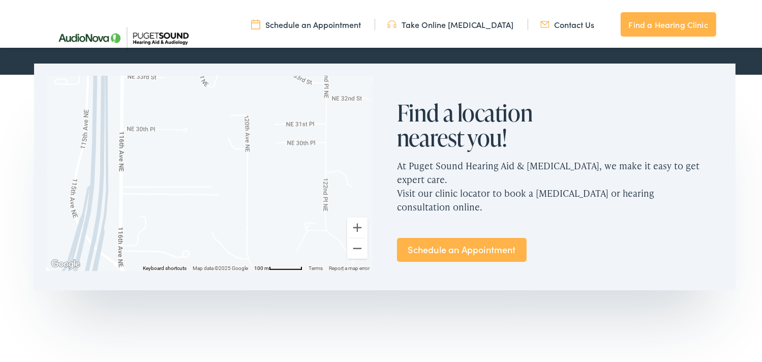
drag, startPoint x: 264, startPoint y: 130, endPoint x: 263, endPoint y: 223, distance: 93.0
click at [263, 223] on div at bounding box center [209, 171] width 326 height 195
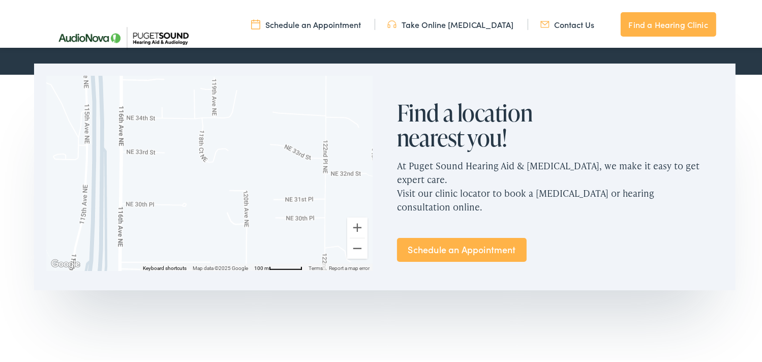
drag, startPoint x: 267, startPoint y: 130, endPoint x: 262, endPoint y: 182, distance: 52.0
click at [263, 218] on div at bounding box center [209, 171] width 326 height 195
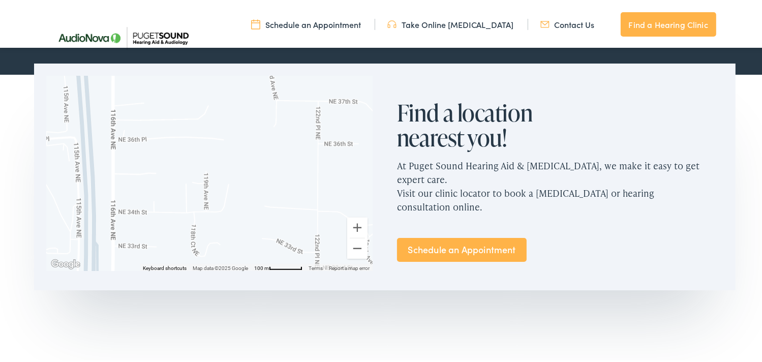
drag, startPoint x: 260, startPoint y: 111, endPoint x: 256, endPoint y: 196, distance: 84.5
click at [256, 195] on div at bounding box center [209, 171] width 326 height 195
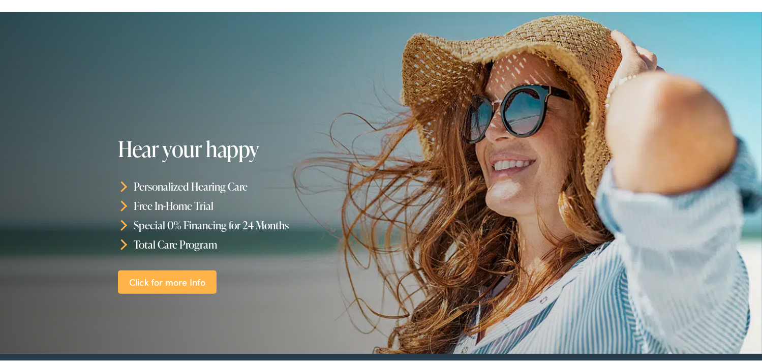
scroll to position [102, 0]
